Goal: Task Accomplishment & Management: Complete application form

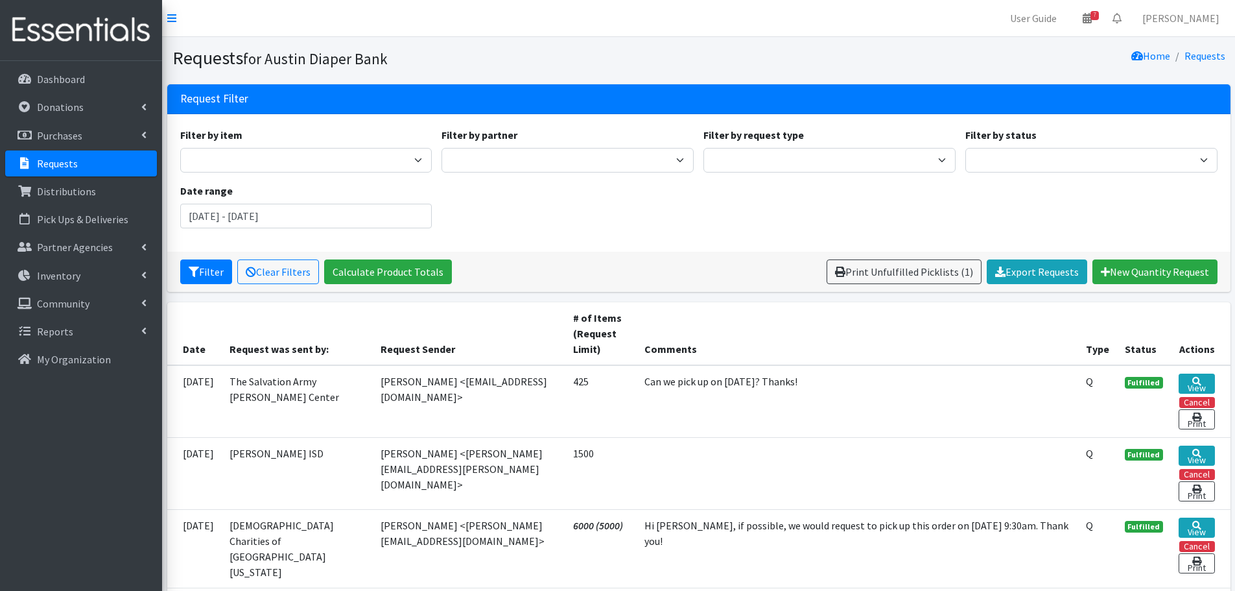
click at [45, 160] on p "Requests" at bounding box center [57, 163] width 41 height 13
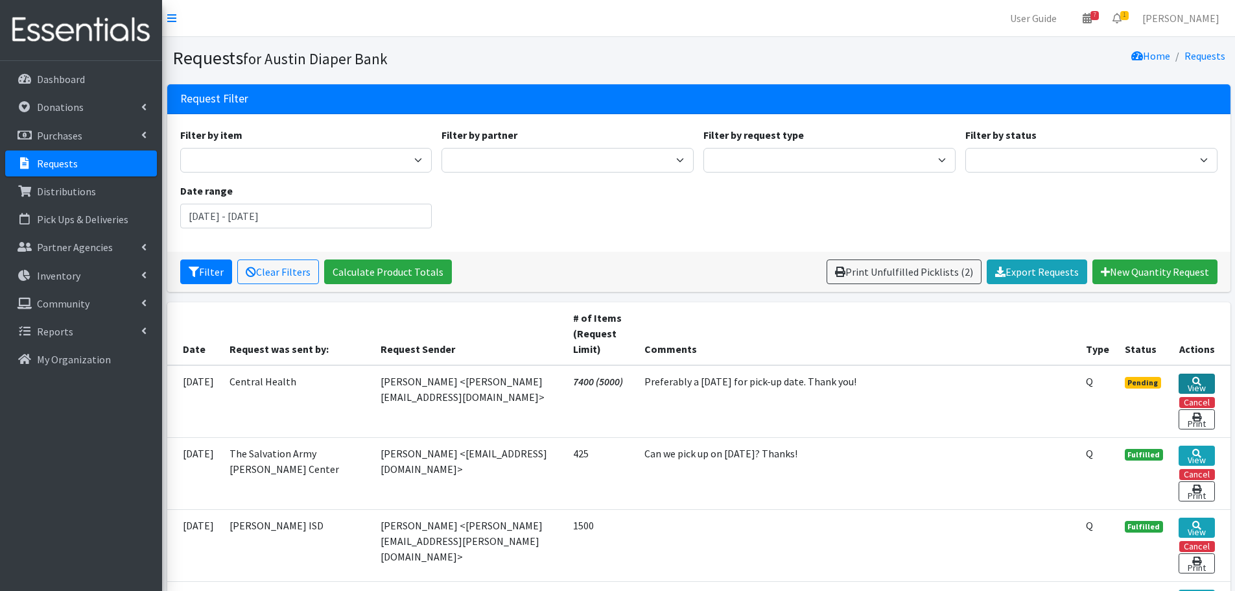
click at [1199, 381] on icon at bounding box center [1196, 381] width 9 height 9
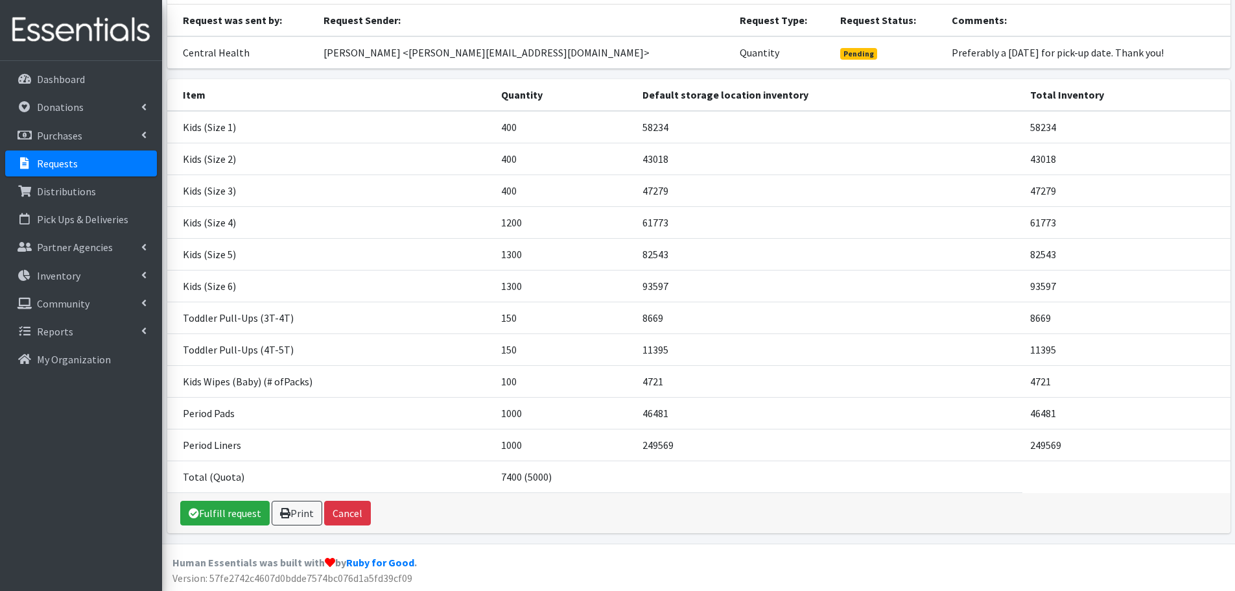
scroll to position [111, 0]
click at [213, 513] on link "Fulfill request" at bounding box center [224, 511] width 89 height 25
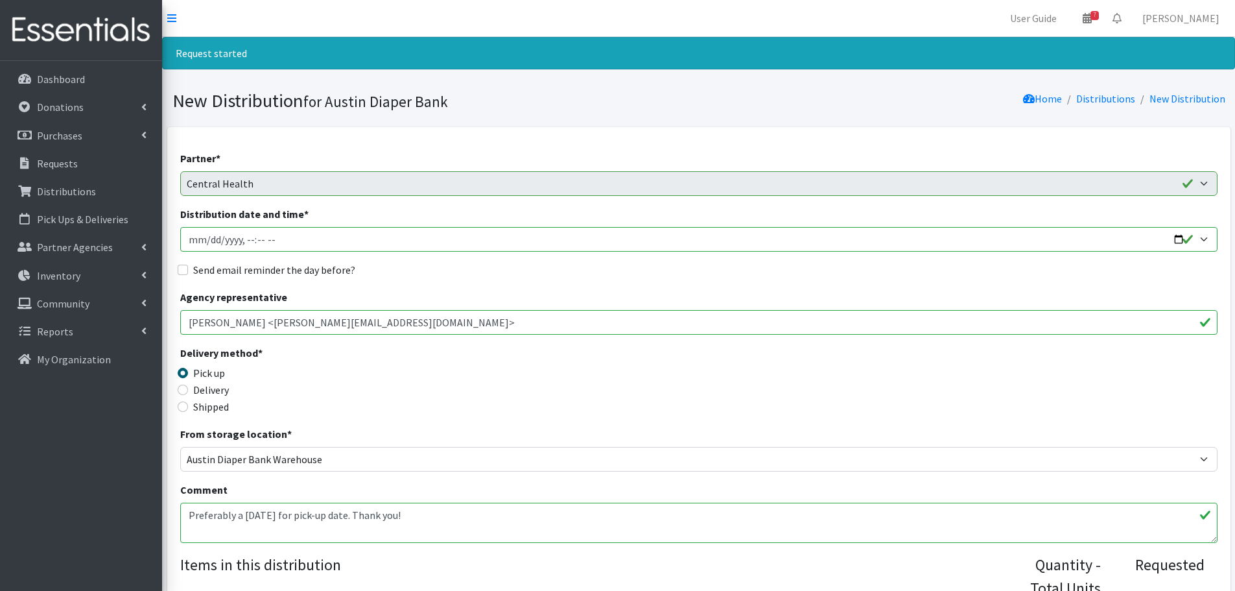
click at [1179, 241] on input "Distribution date and time *" at bounding box center [698, 239] width 1037 height 25
type input "2025-08-20T08:45"
click at [580, 403] on div "Delivery method * Pick up Delivery Shipped Shipping cost" at bounding box center [698, 385] width 1037 height 81
click at [183, 265] on input "Send email reminder the day before?" at bounding box center [183, 270] width 10 height 10
checkbox input "true"
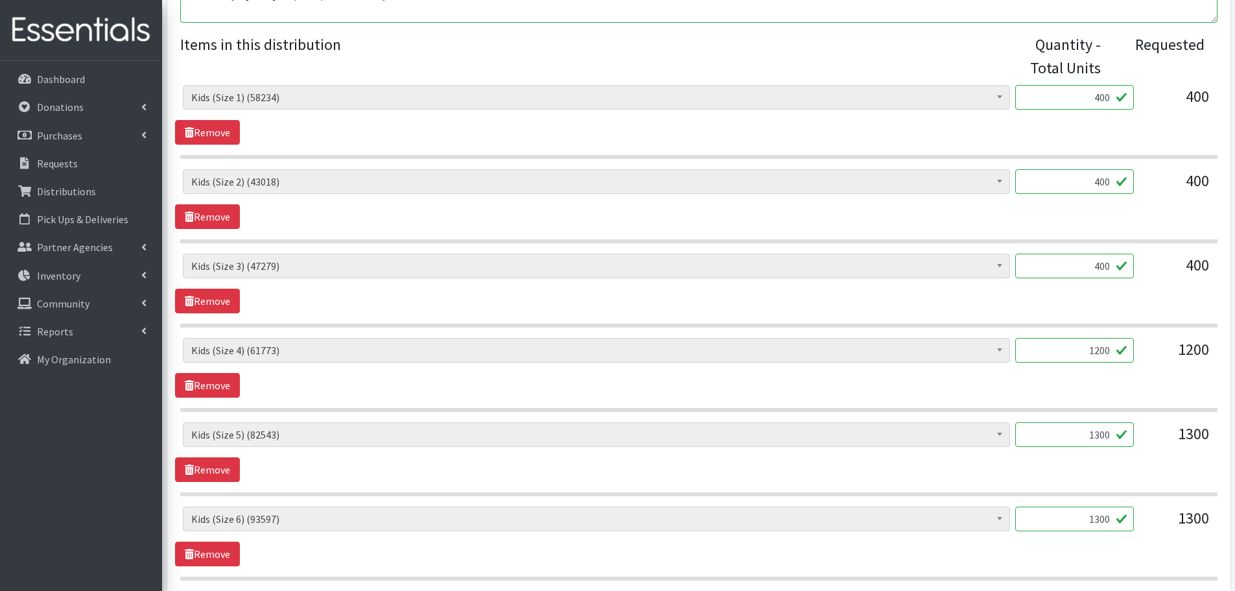
scroll to position [583, 0]
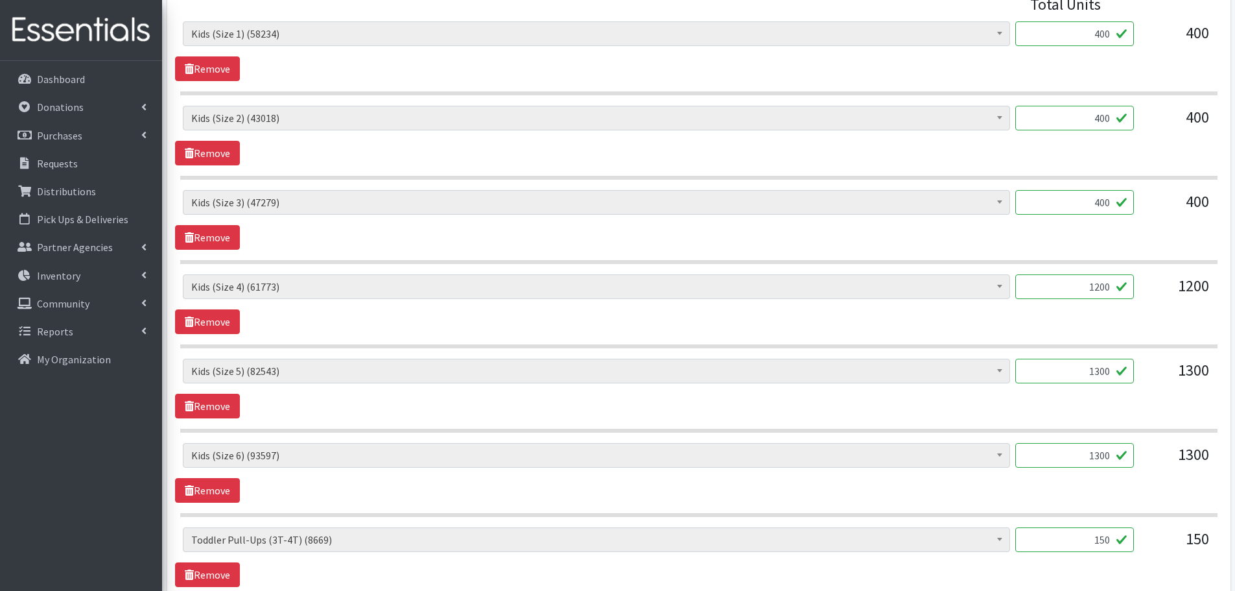
drag, startPoint x: 1080, startPoint y: 457, endPoint x: 1148, endPoint y: 459, distance: 67.5
click at [1148, 459] on div "Baby Formula (190) Kids (Newborn) (12220) Kids (Preemie) (375) Kids (Size 1) (5…" at bounding box center [698, 460] width 1031 height 35
type input "1000"
drag, startPoint x: 1079, startPoint y: 376, endPoint x: 1147, endPoint y: 367, distance: 68.7
click at [1147, 367] on div "Baby Formula (190) Kids (Newborn) (12220) Kids (Preemie) (375) Kids (Size 1) (5…" at bounding box center [698, 376] width 1031 height 35
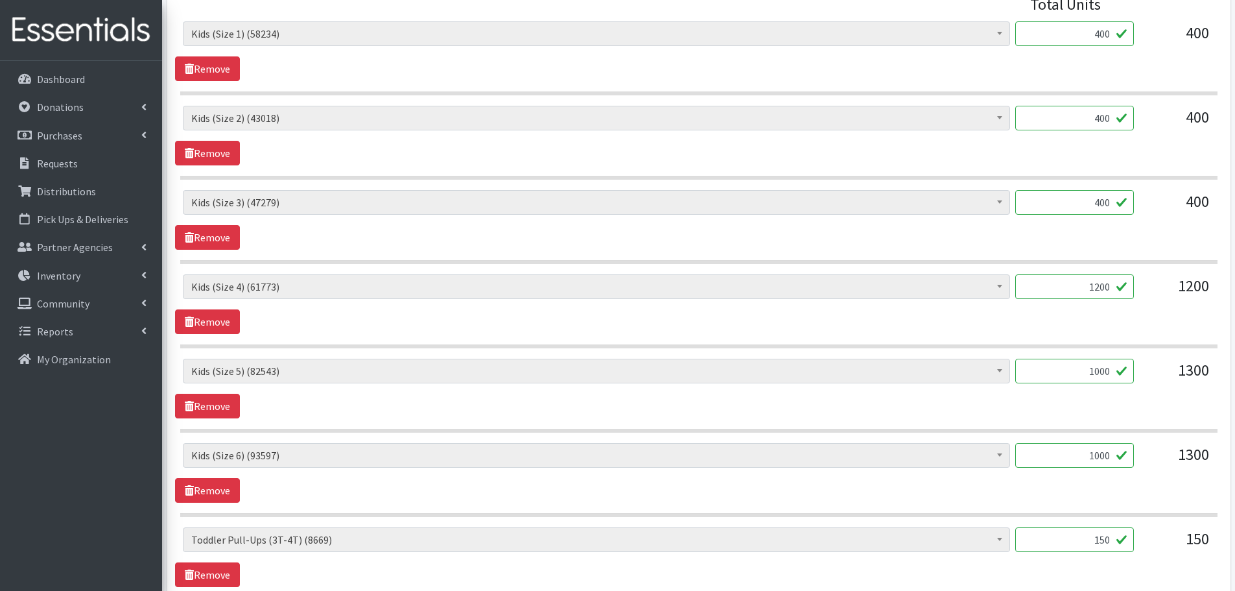
type input "1000"
drag, startPoint x: 1072, startPoint y: 290, endPoint x: 1152, endPoint y: 295, distance: 80.6
click at [1152, 295] on div "Baby Formula (190) Kids (Newborn) (12220) Kids (Preemie) (375) Kids (Size 1) (5…" at bounding box center [698, 291] width 1031 height 35
type input "1000"
click at [1126, 316] on div "Baby Formula (190) Kids (Newborn) (12220) Kids (Preemie) (375) Kids (Size 1) (5…" at bounding box center [698, 304] width 1047 height 60
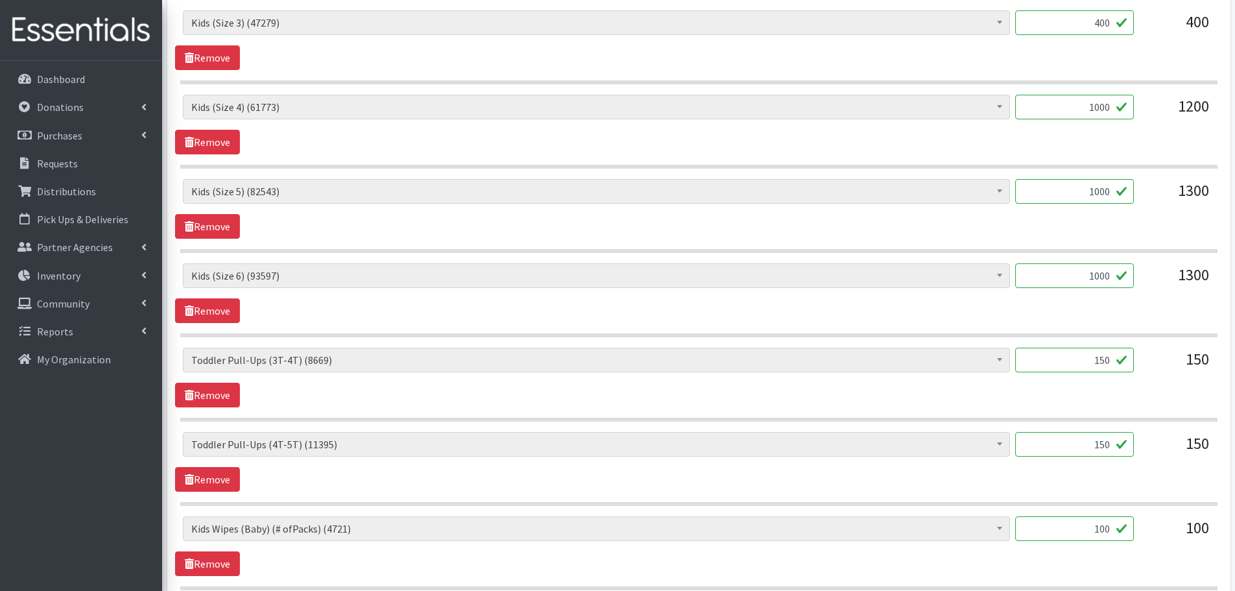
scroll to position [778, 0]
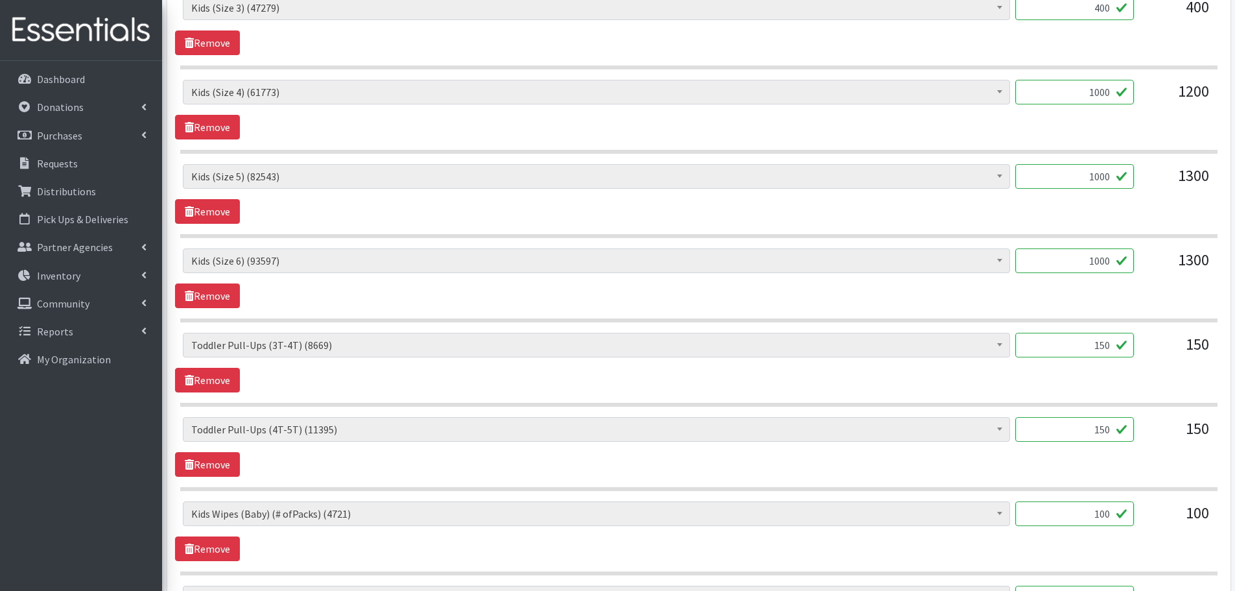
drag, startPoint x: 1087, startPoint y: 346, endPoint x: 1175, endPoint y: 358, distance: 89.0
click at [1175, 358] on div "Baby Formula (190) Kids (Newborn) (12220) Kids (Preemie) (375) Kids (Size 1) (5…" at bounding box center [698, 350] width 1031 height 35
type input "100"
click at [1090, 457] on div "Baby Formula (190) Kids (Newborn) (12220) Kids (Preemie) (375) Kids (Size 1) (5…" at bounding box center [698, 447] width 1047 height 60
drag, startPoint x: 1083, startPoint y: 420, endPoint x: 1164, endPoint y: 430, distance: 82.3
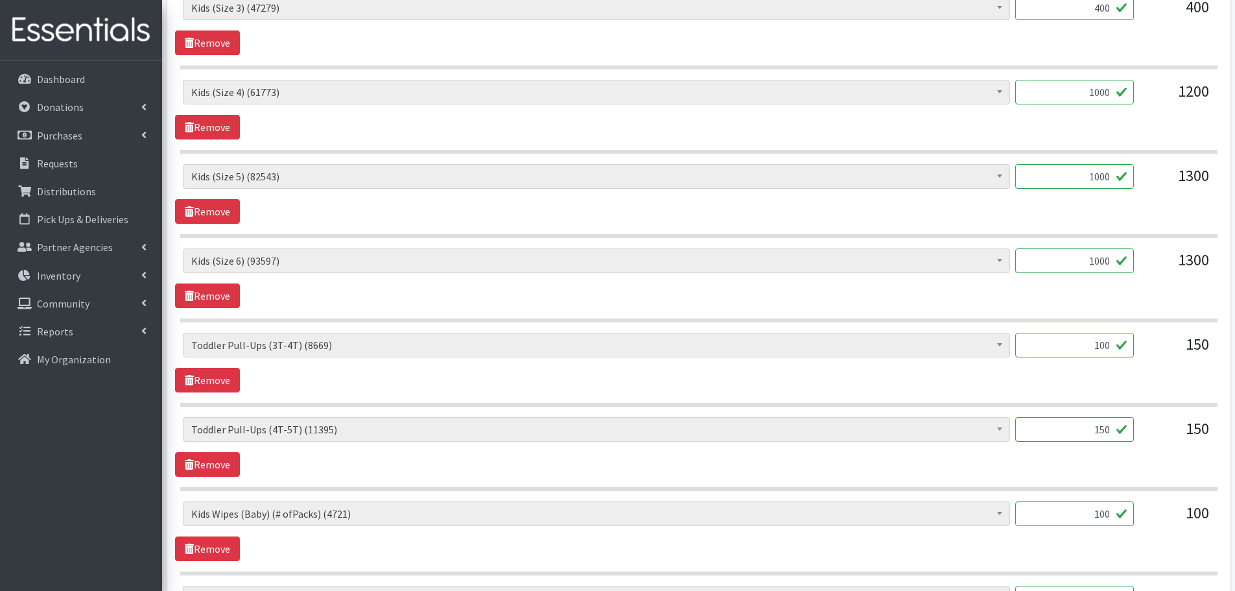
click at [1164, 430] on div "Baby Formula (190) Kids (Newborn) (12220) Kids (Preemie) (375) Kids (Size 1) (5…" at bounding box center [698, 434] width 1031 height 35
type input "100"
click at [1128, 464] on div "Baby Formula (190) Kids (Newborn) (12220) Kids (Preemie) (375) Kids (Size 1) (5…" at bounding box center [698, 447] width 1047 height 60
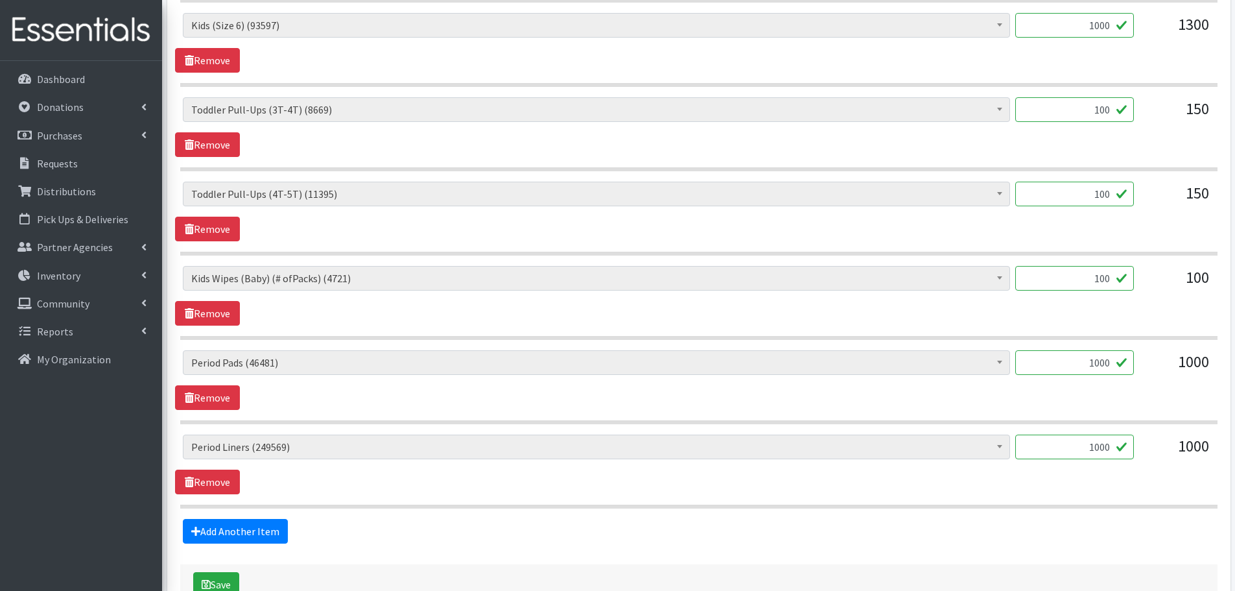
scroll to position [1034, 0]
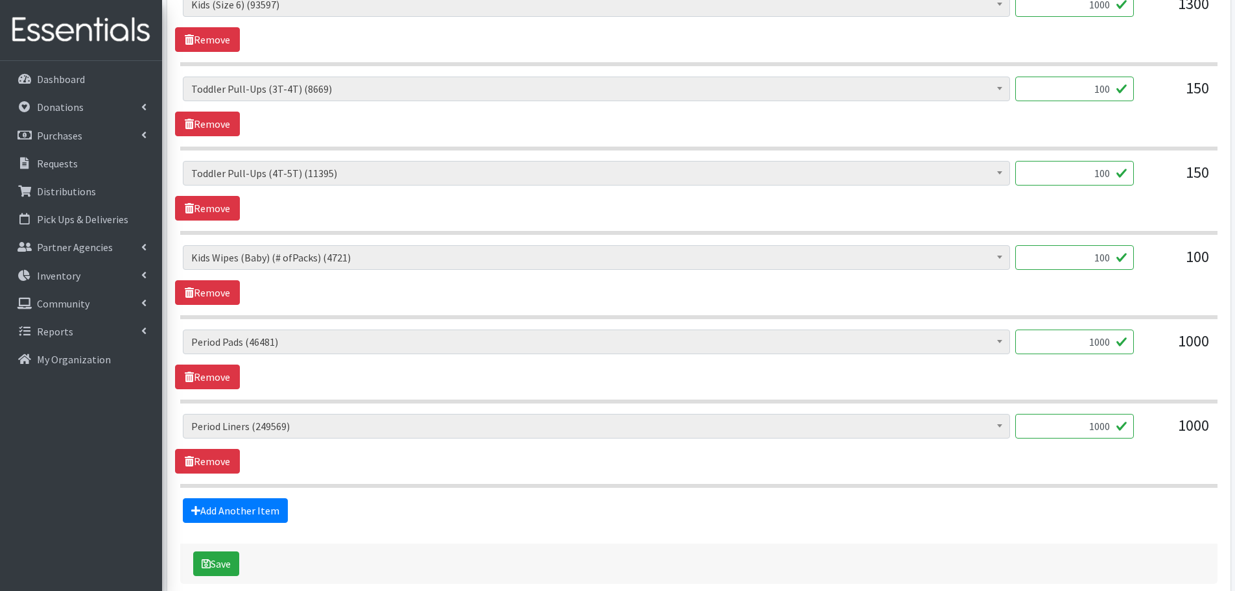
drag, startPoint x: 1078, startPoint y: 257, endPoint x: 1266, endPoint y: 280, distance: 189.4
type input "84"
click at [1120, 285] on div "Baby Formula (190) Kids (Newborn) (12220) Kids (Preemie) (375) Kids (Size 1) (5…" at bounding box center [698, 275] width 1047 height 60
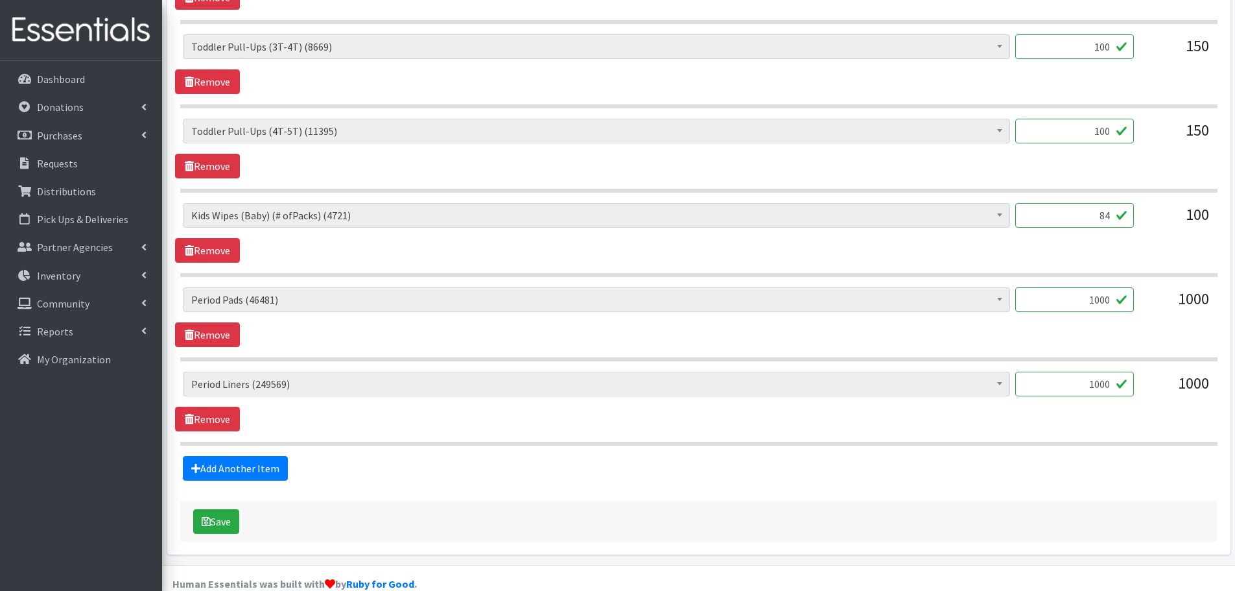
scroll to position [1099, 0]
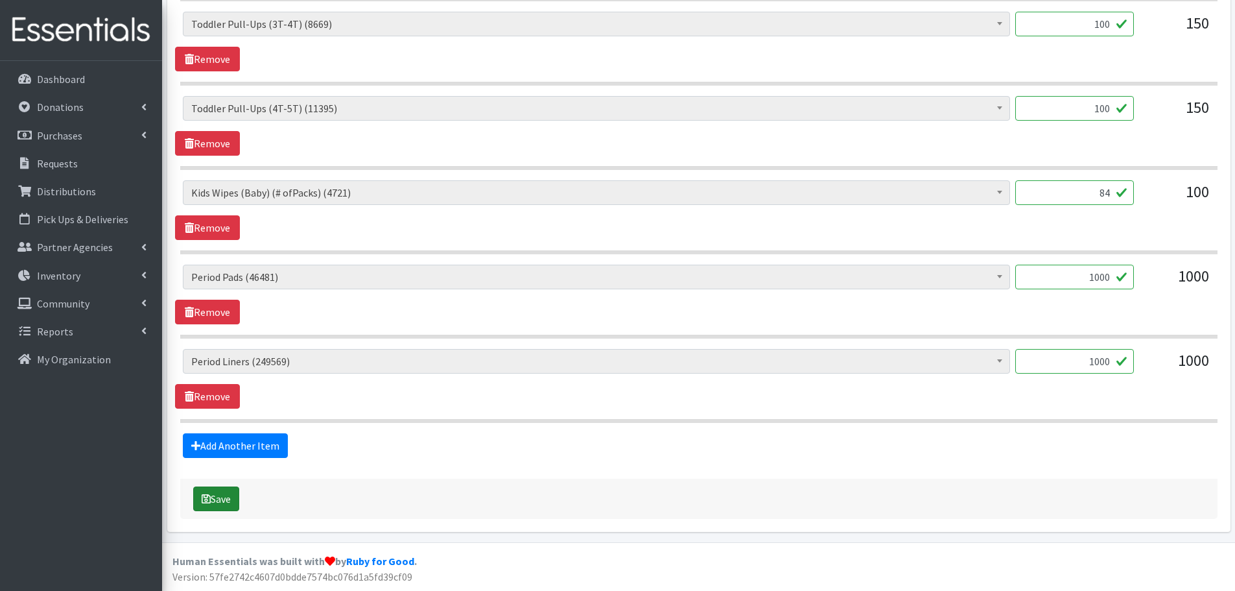
click at [213, 501] on button "Save" at bounding box center [216, 498] width 46 height 25
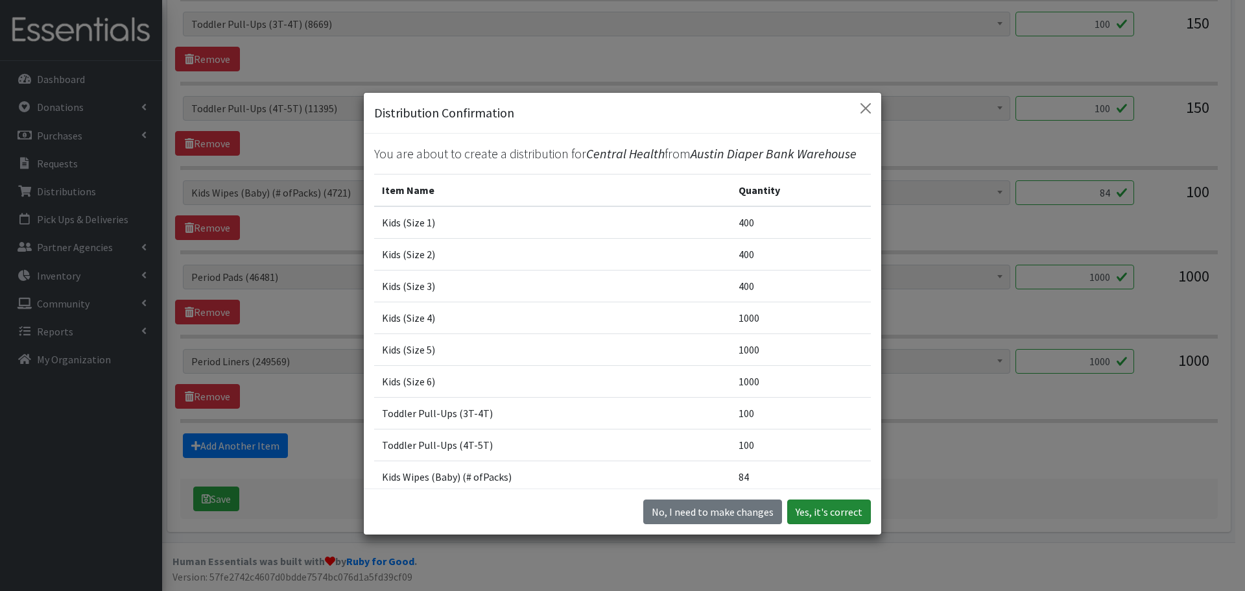
click at [832, 513] on button "Yes, it's correct" at bounding box center [829, 511] width 84 height 25
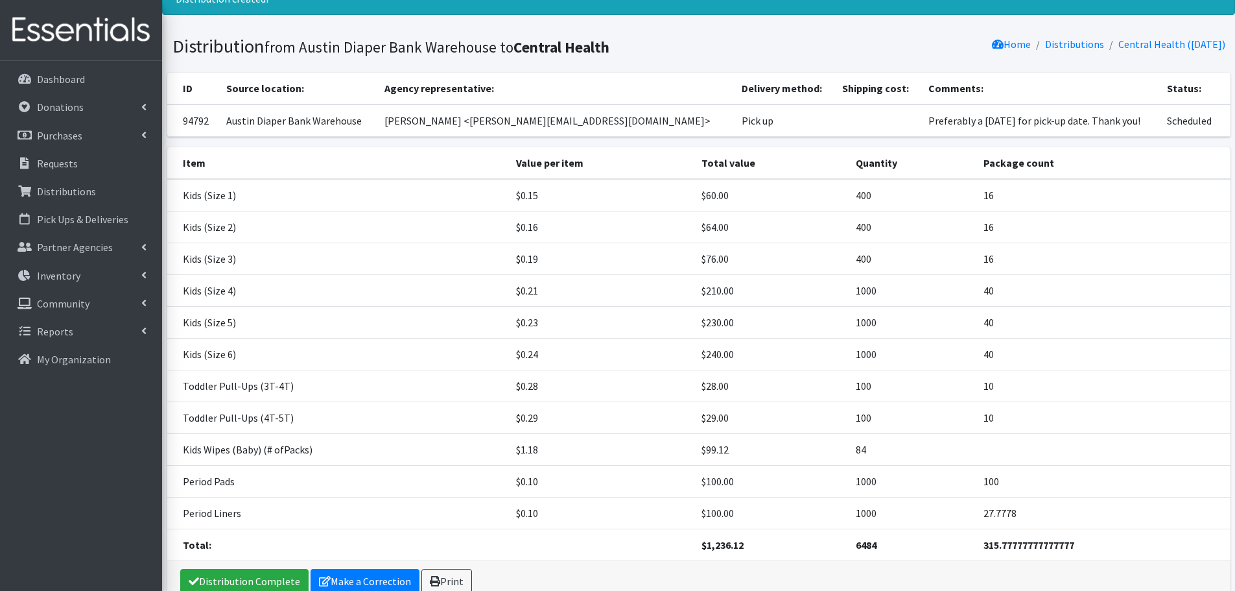
scroll to position [124, 0]
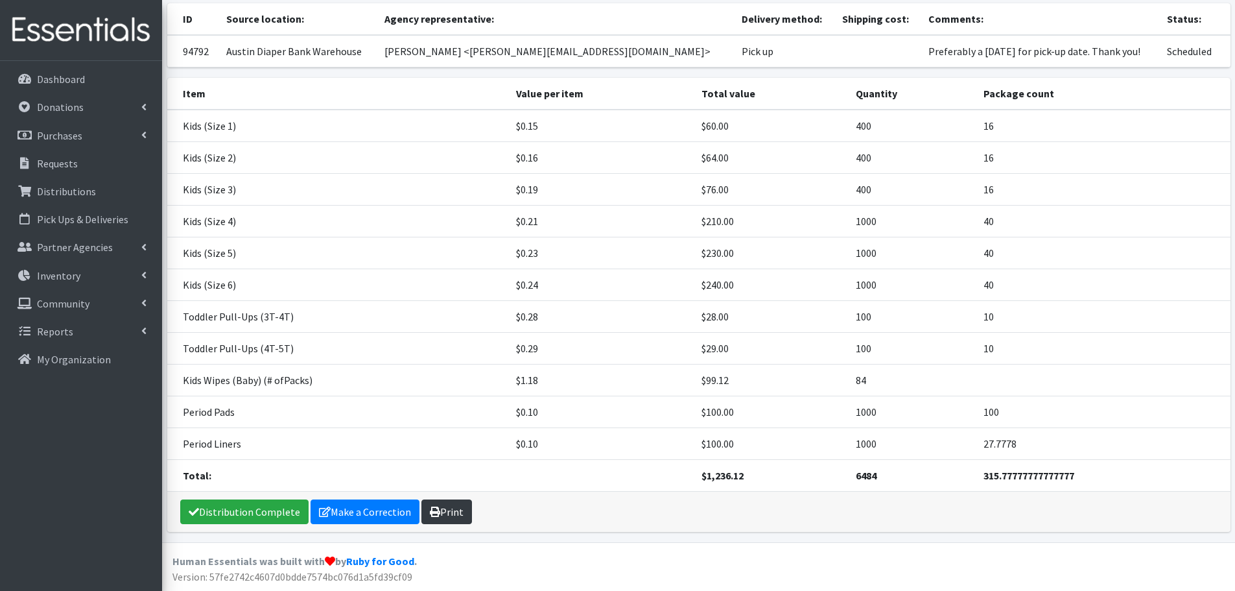
click at [447, 518] on link "Print" at bounding box center [446, 511] width 51 height 25
click at [51, 167] on p "Requests" at bounding box center [57, 163] width 41 height 13
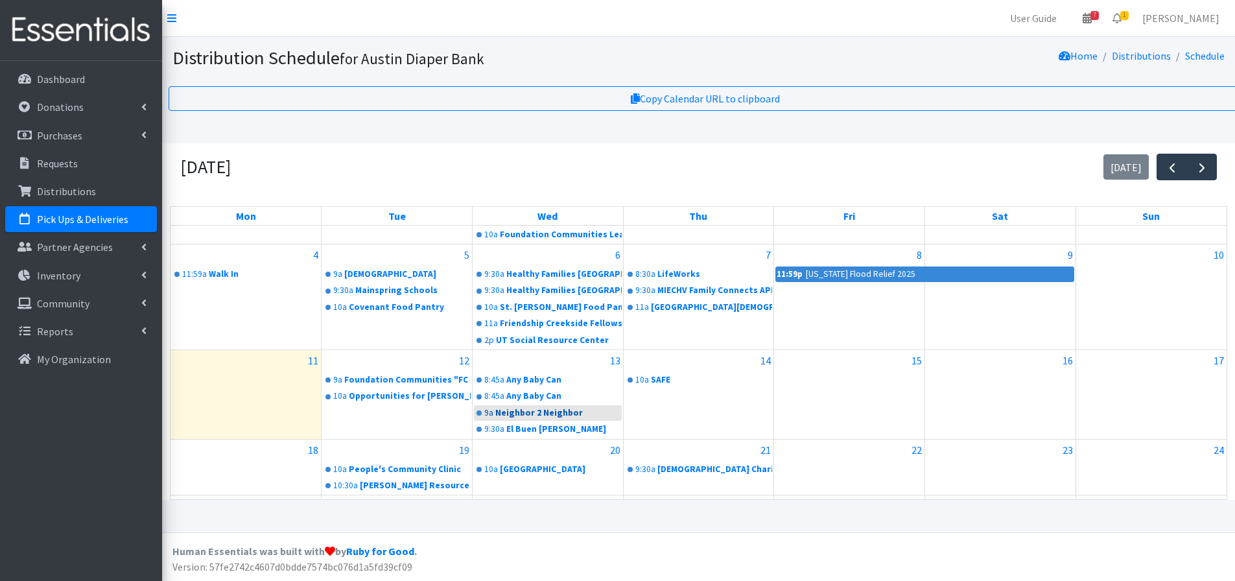
scroll to position [161, 0]
